Goal: Task Accomplishment & Management: Use online tool/utility

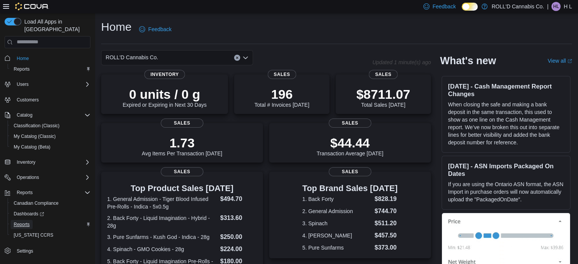
click at [15, 222] on span "Reports" at bounding box center [22, 225] width 16 height 6
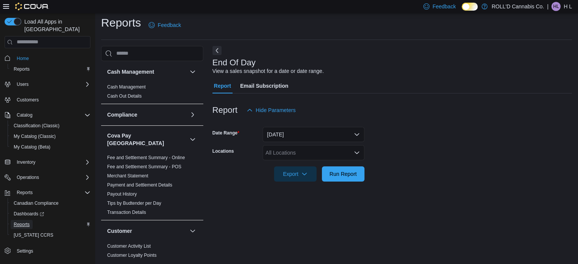
scroll to position [5, 0]
click at [356, 180] on span "Run Report" at bounding box center [343, 172] width 33 height 15
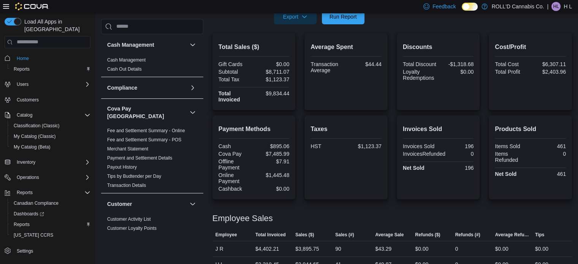
scroll to position [216, 0]
